Goal: Information Seeking & Learning: Understand process/instructions

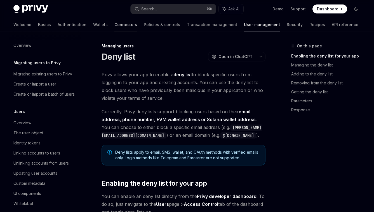
click at [115, 26] on link "Connectors" at bounding box center [126, 24] width 23 height 13
type textarea "*"
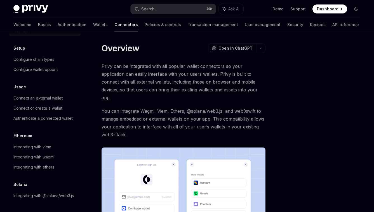
scroll to position [21, 0]
click at [54, 95] on div "Connect an external wallet" at bounding box center [37, 98] width 49 height 7
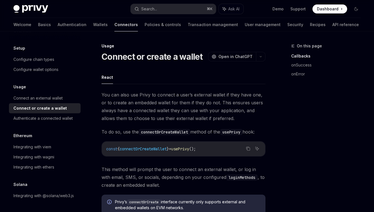
scroll to position [21, 0]
click at [44, 153] on div "Integrating with wagmi" at bounding box center [33, 156] width 41 height 7
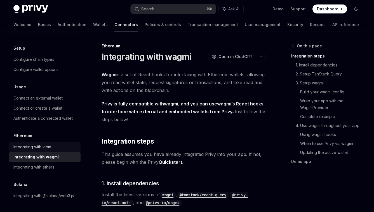
click at [48, 143] on div "Integrating with viem" at bounding box center [32, 146] width 38 height 7
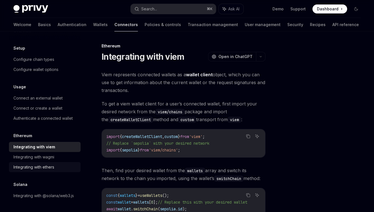
click at [46, 164] on div "Integrating with ethers" at bounding box center [33, 167] width 41 height 7
type textarea "*"
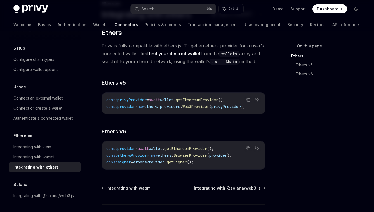
scroll to position [53, 0]
